Goal: Navigation & Orientation: Understand site structure

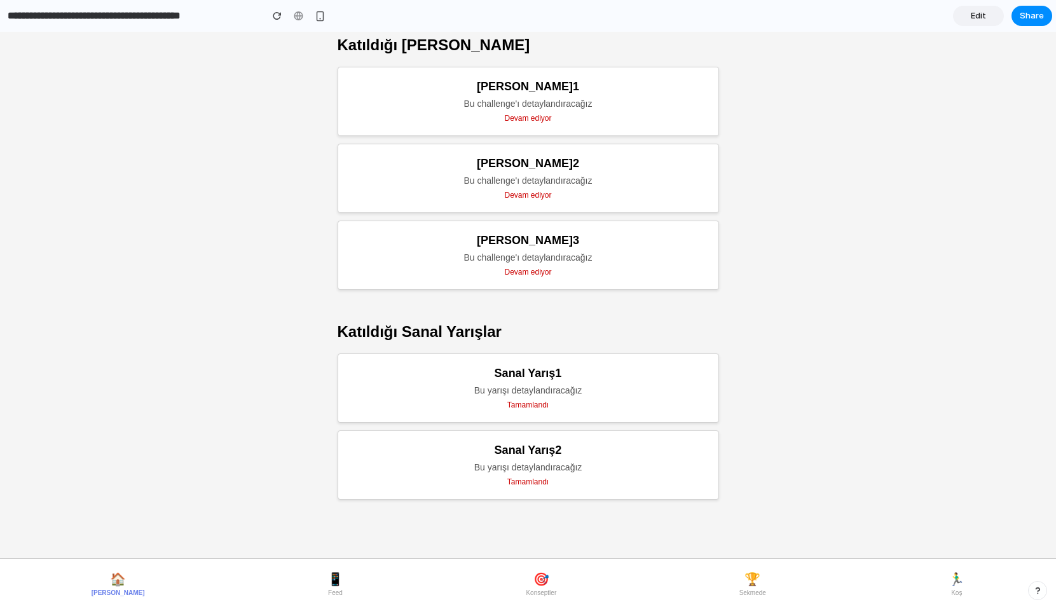
click at [328, 583] on span "📱" at bounding box center [336, 579] width 16 height 15
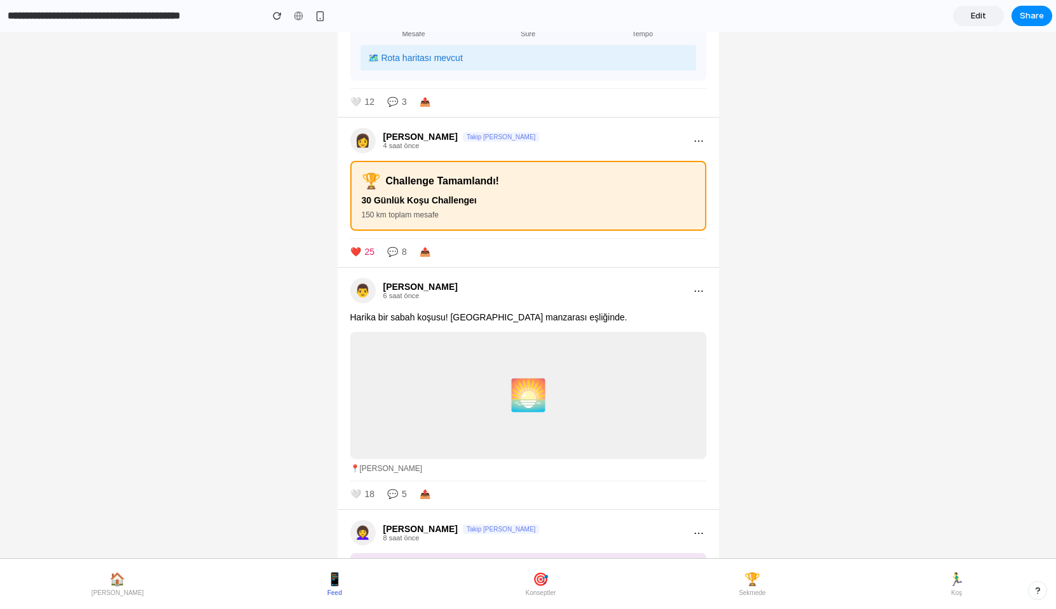
scroll to position [329, 0]
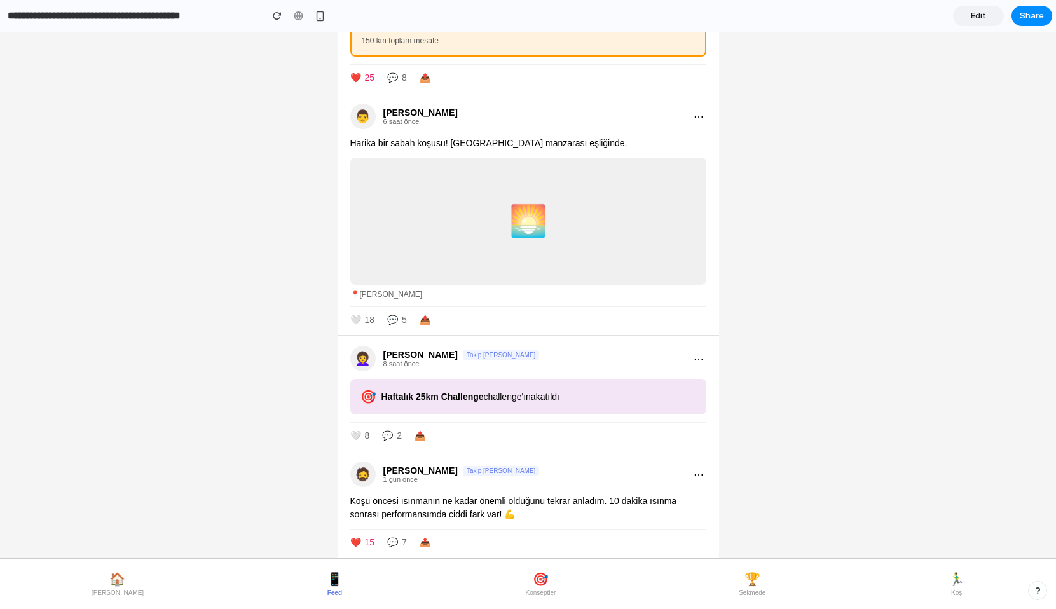
click at [533, 579] on span "🎯" at bounding box center [541, 579] width 16 height 15
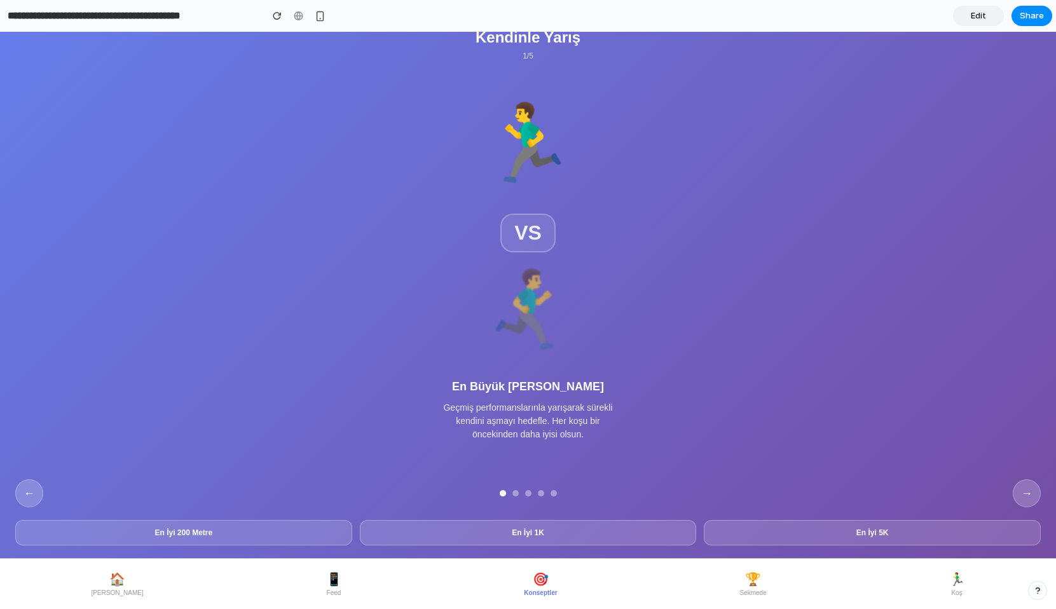
click at [1021, 495] on button "→" at bounding box center [1027, 494] width 28 height 28
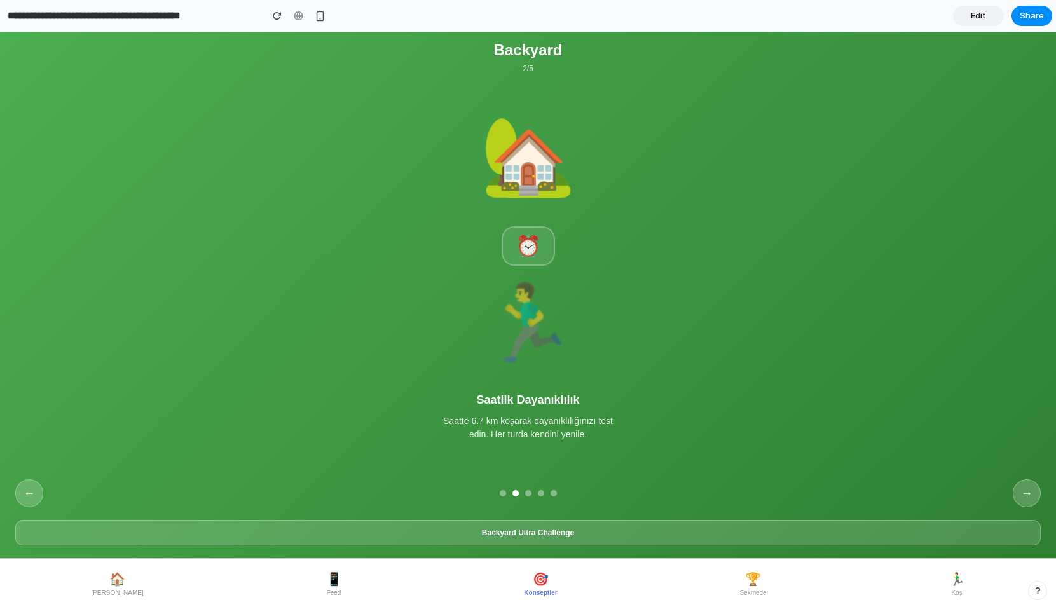
click at [1021, 495] on button "→" at bounding box center [1027, 494] width 28 height 28
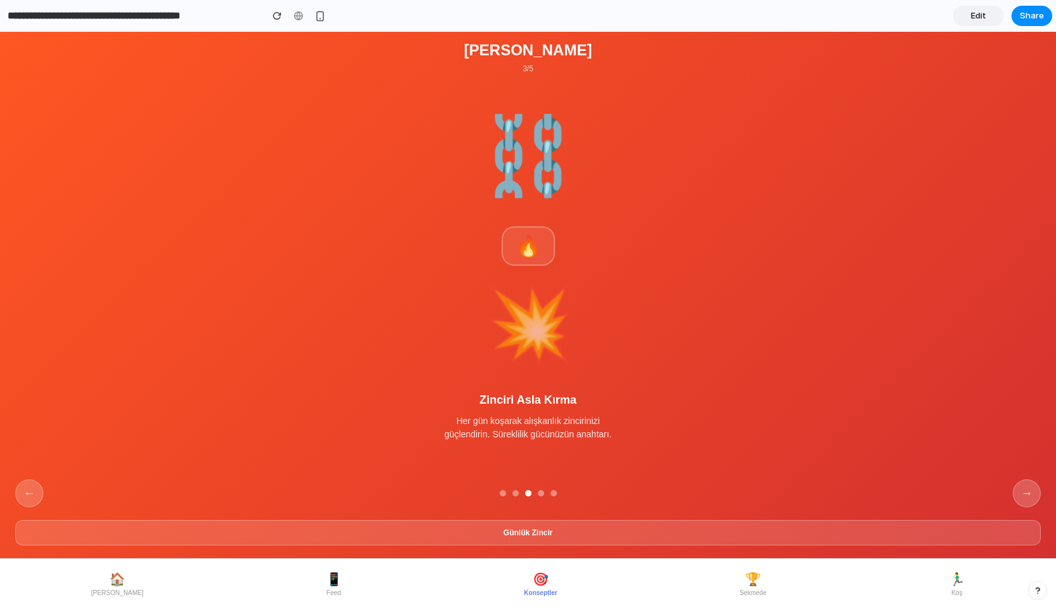
click at [1021, 495] on button "→" at bounding box center [1027, 494] width 28 height 28
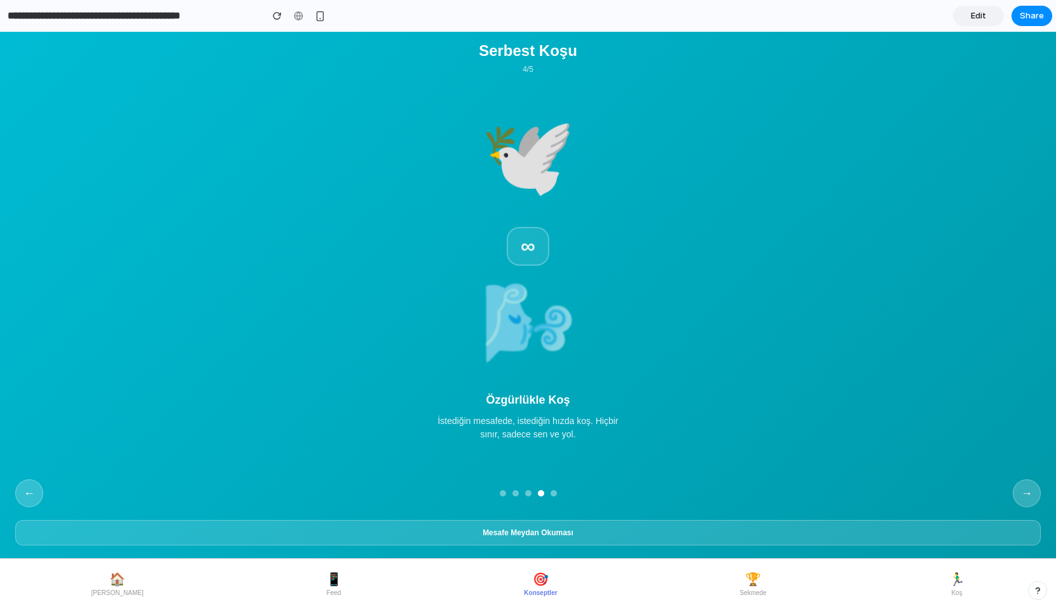
scroll to position [75, 0]
click at [1021, 495] on button "→" at bounding box center [1027, 494] width 28 height 28
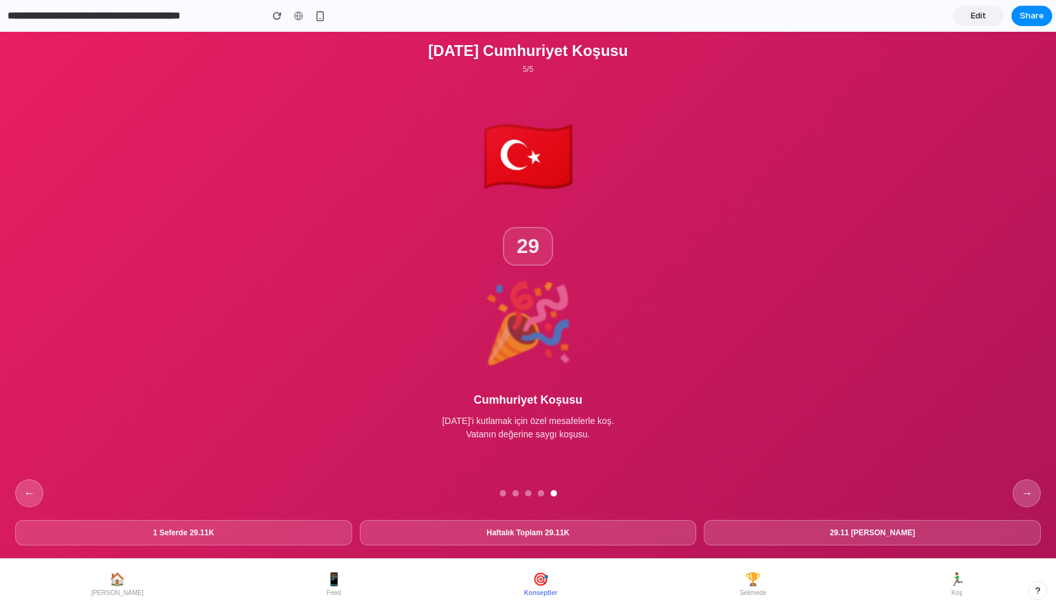
click at [1021, 495] on button "→" at bounding box center [1027, 494] width 28 height 28
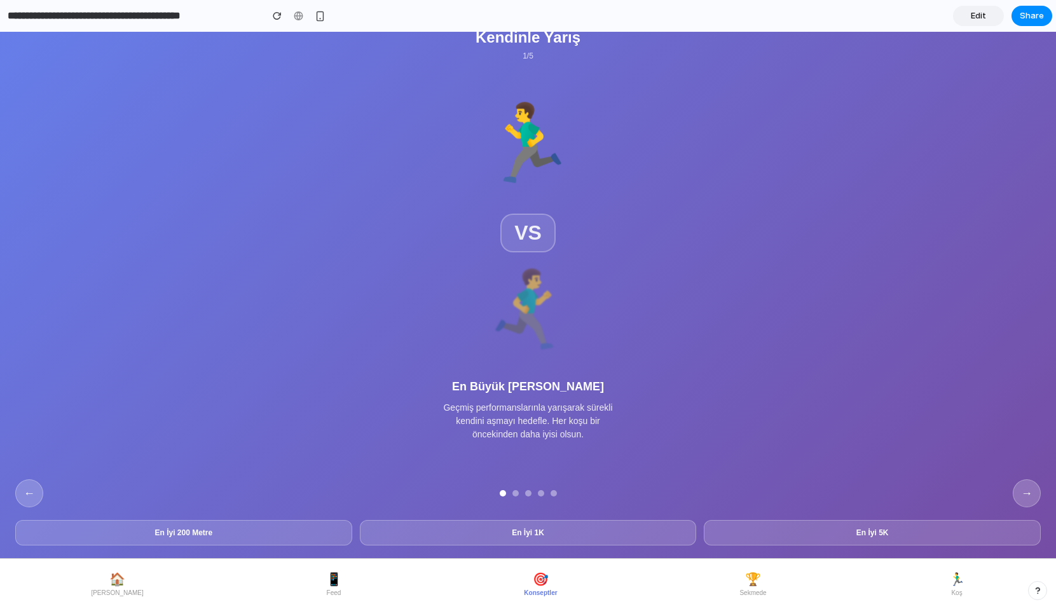
click at [748, 572] on span "🏆" at bounding box center [753, 579] width 16 height 15
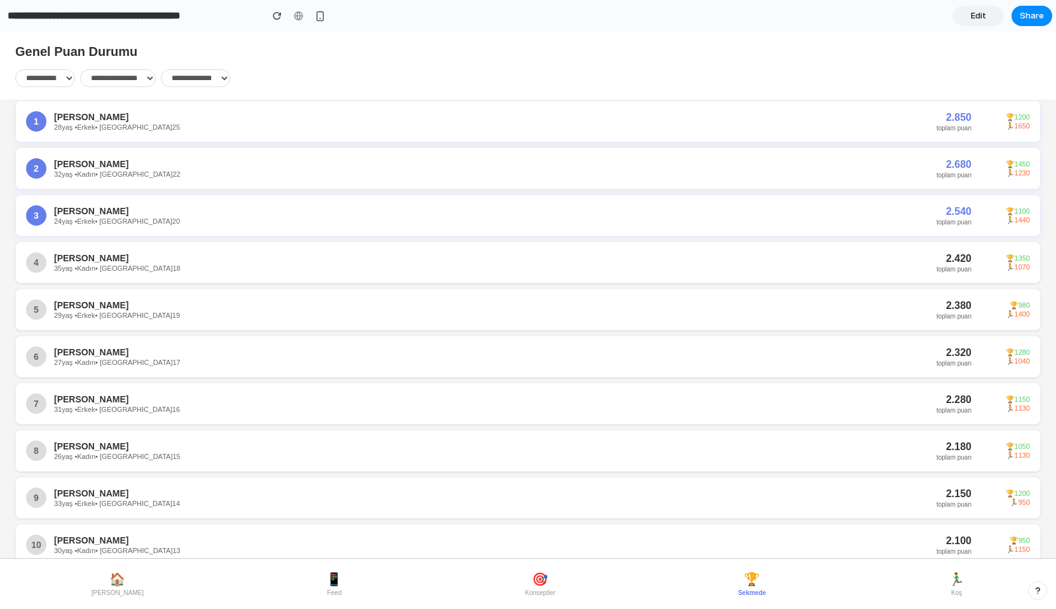
click at [958, 579] on span "🏃‍♂️" at bounding box center [957, 579] width 16 height 15
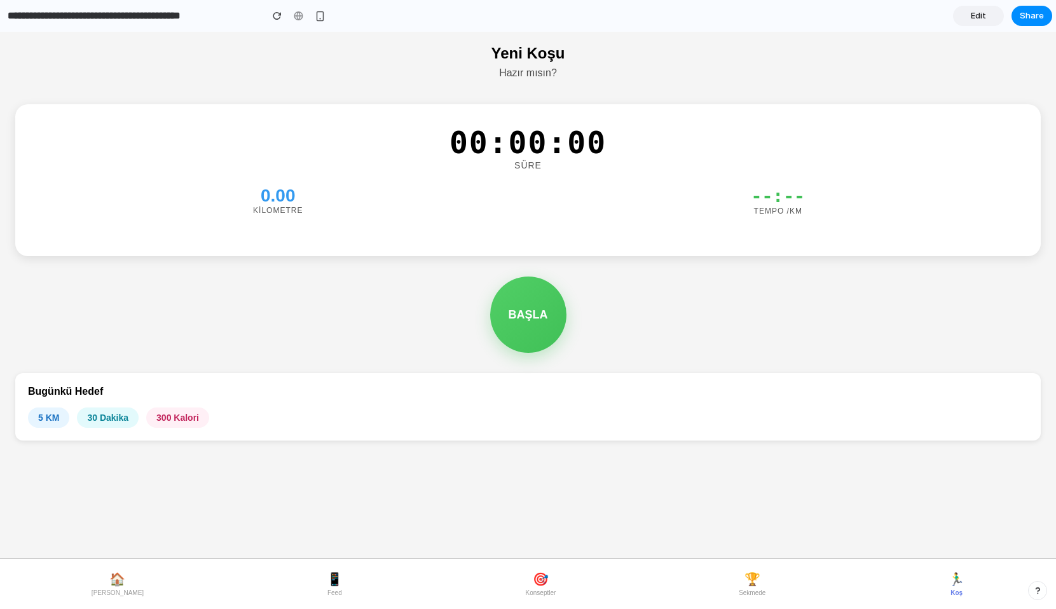
click at [533, 585] on span "🎯" at bounding box center [541, 579] width 16 height 15
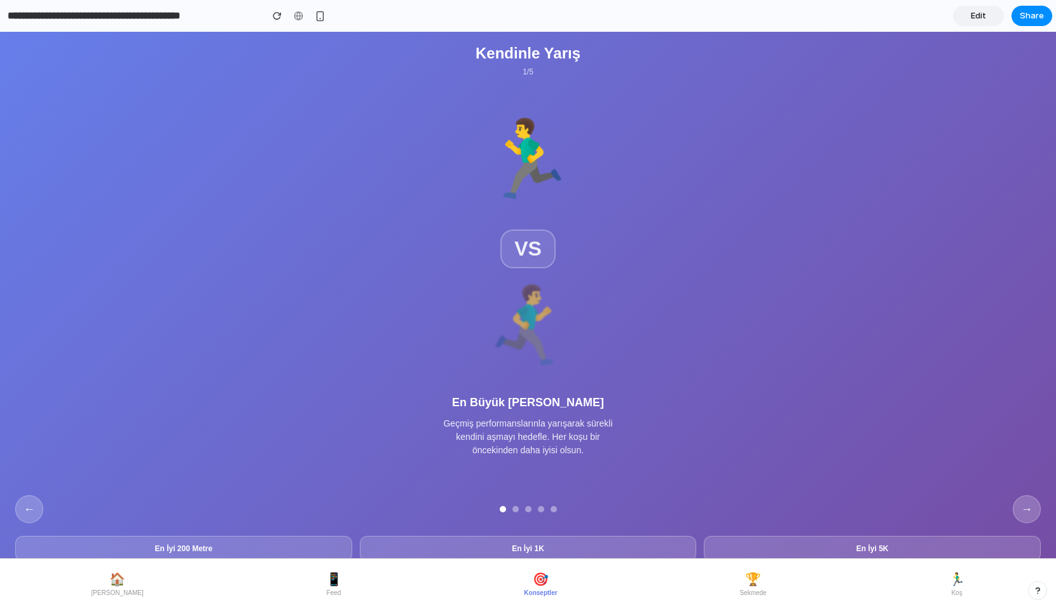
click at [757, 583] on button "🏆 Sekmede" at bounding box center [753, 584] width 37 height 35
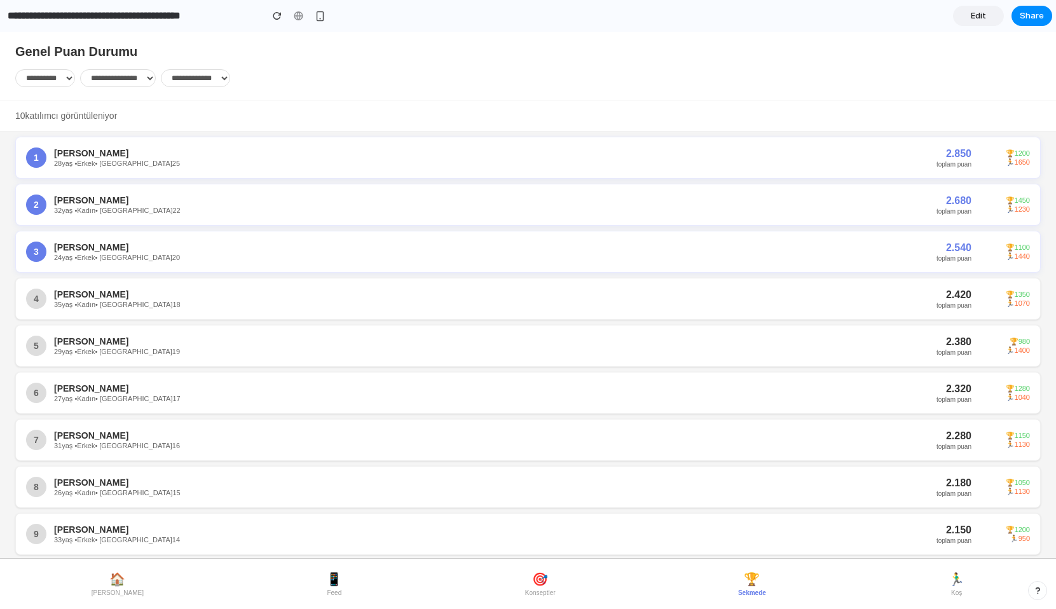
click at [533, 586] on button "🎯 Konseptler" at bounding box center [540, 584] width 41 height 35
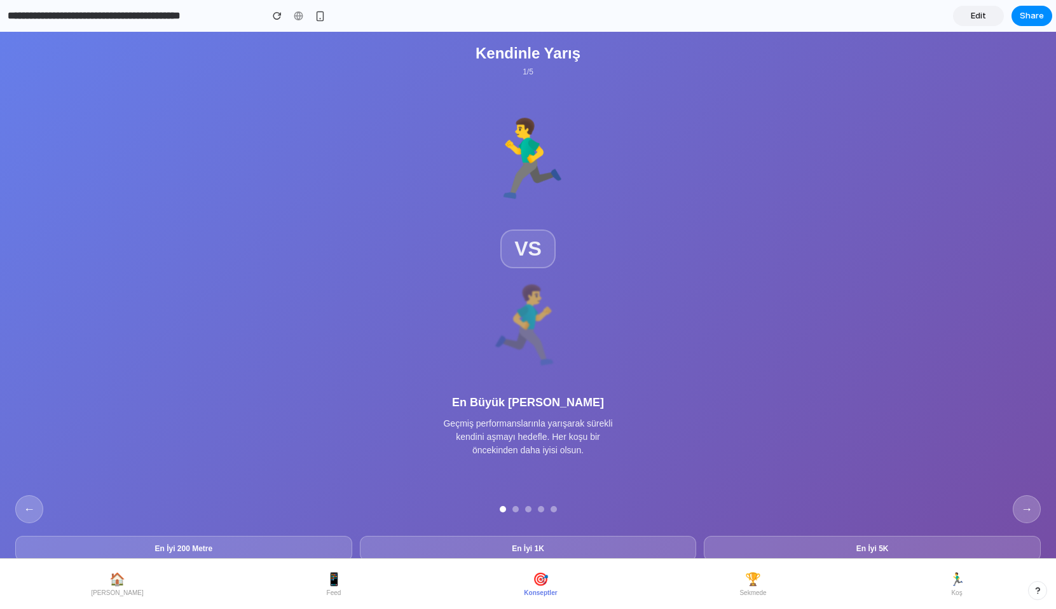
click at [1033, 523] on button "→" at bounding box center [1027, 509] width 28 height 28
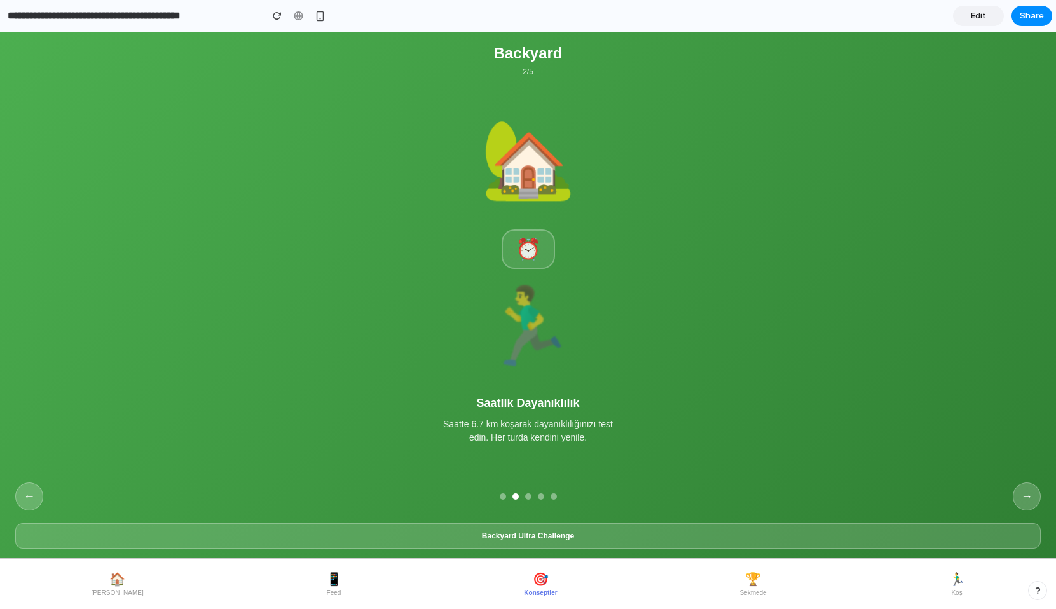
click at [1033, 511] on button "→" at bounding box center [1027, 497] width 28 height 28
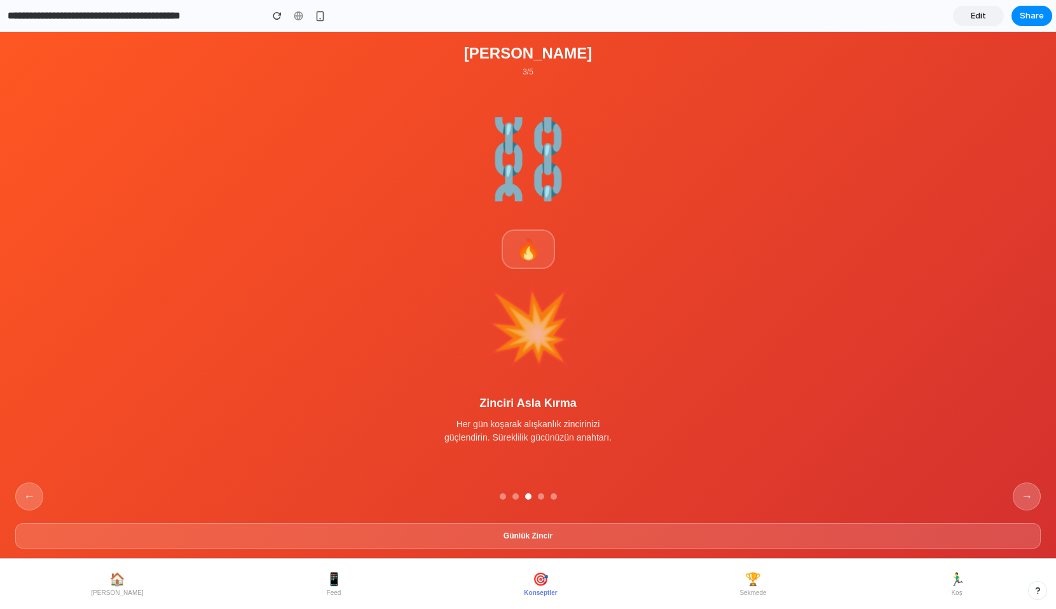
click at [1033, 511] on button "→" at bounding box center [1027, 497] width 28 height 28
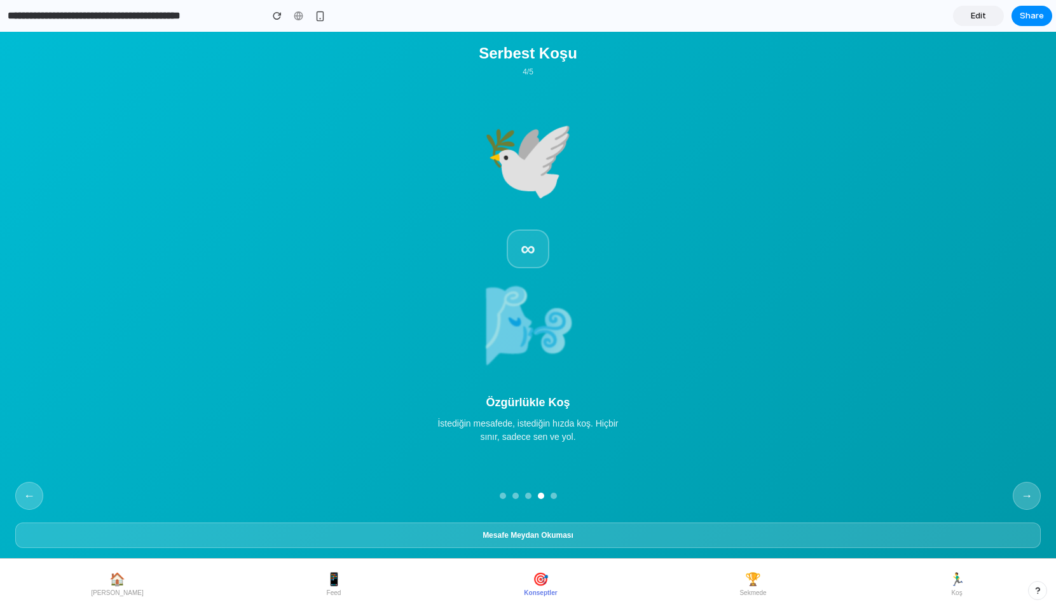
click at [1033, 510] on button "→" at bounding box center [1027, 496] width 28 height 28
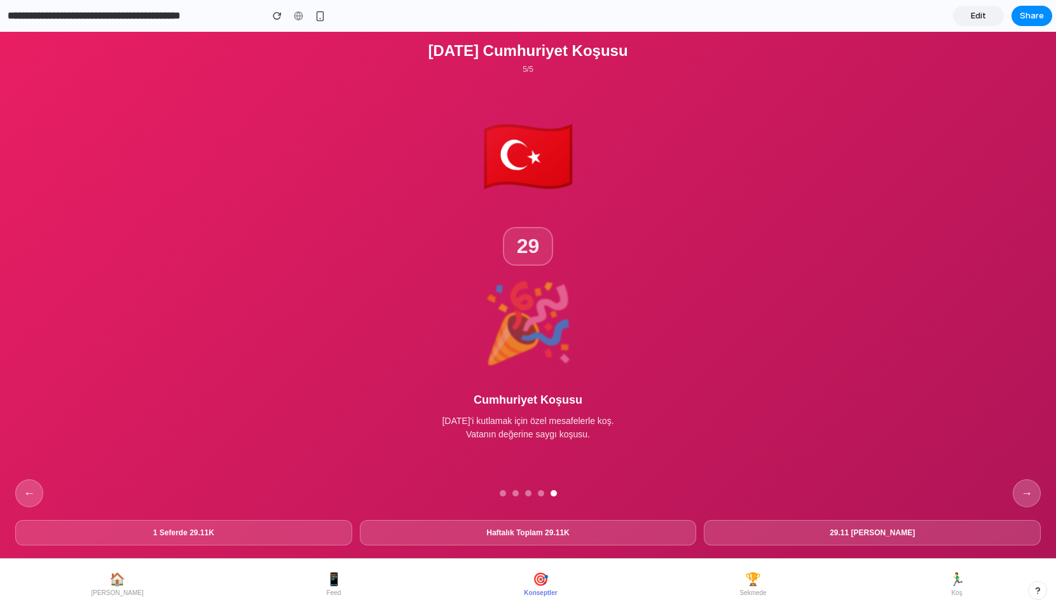
scroll to position [75, 0]
click at [749, 580] on span "🏆" at bounding box center [753, 579] width 16 height 15
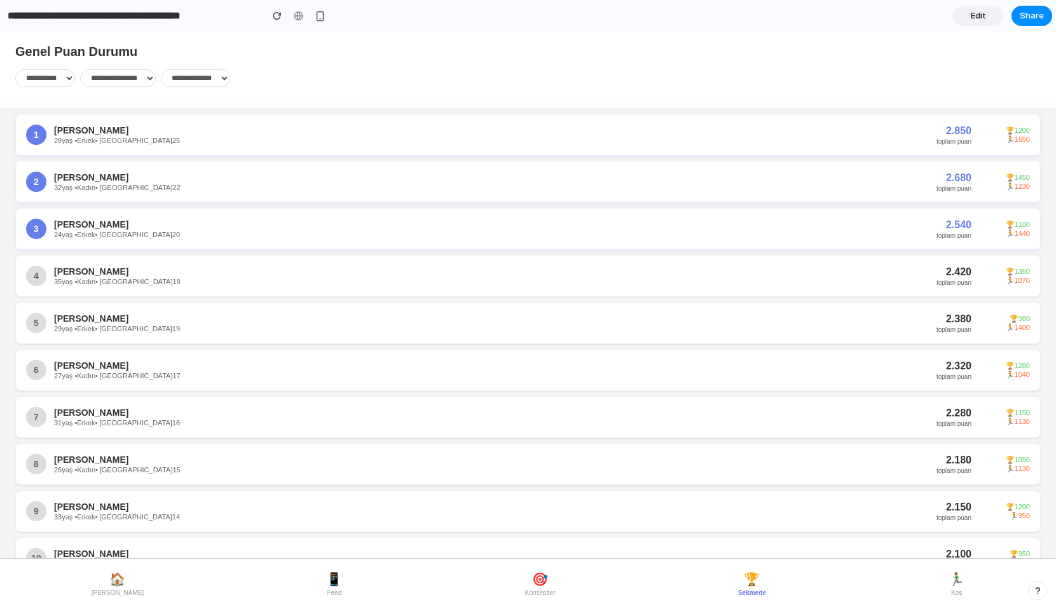
click at [967, 586] on nav "🏠 [PERSON_NAME] 📱 Feed 🎯 Konseptler 🏆 Sekmede 🏃‍♂️ Koş" at bounding box center [528, 584] width 1056 height 50
click at [102, 587] on button "🏠 [PERSON_NAME]" at bounding box center [117, 584] width 62 height 35
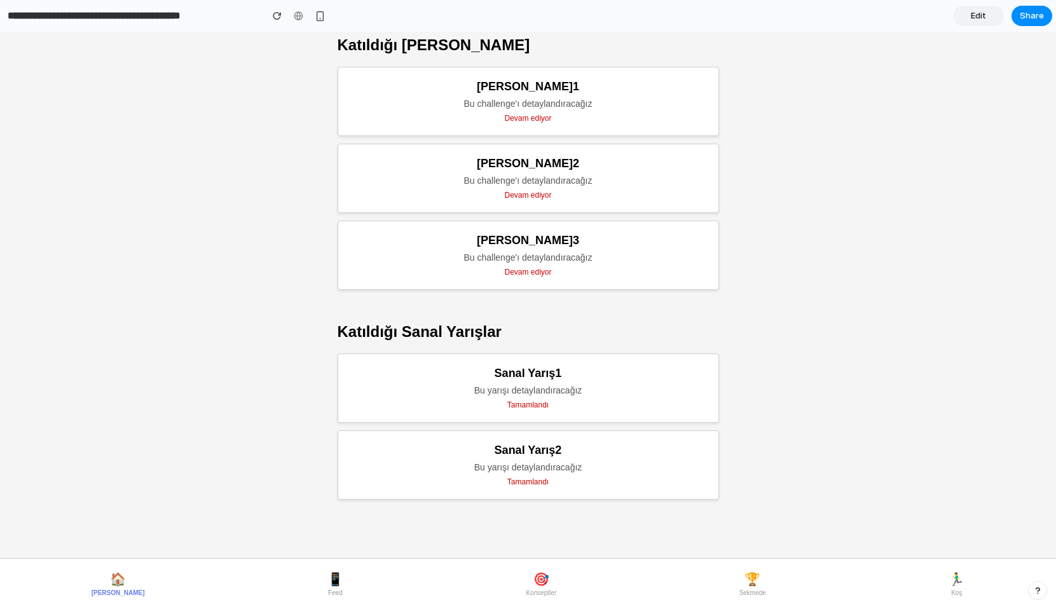
scroll to position [565, 0]
